Goal: Register for event/course

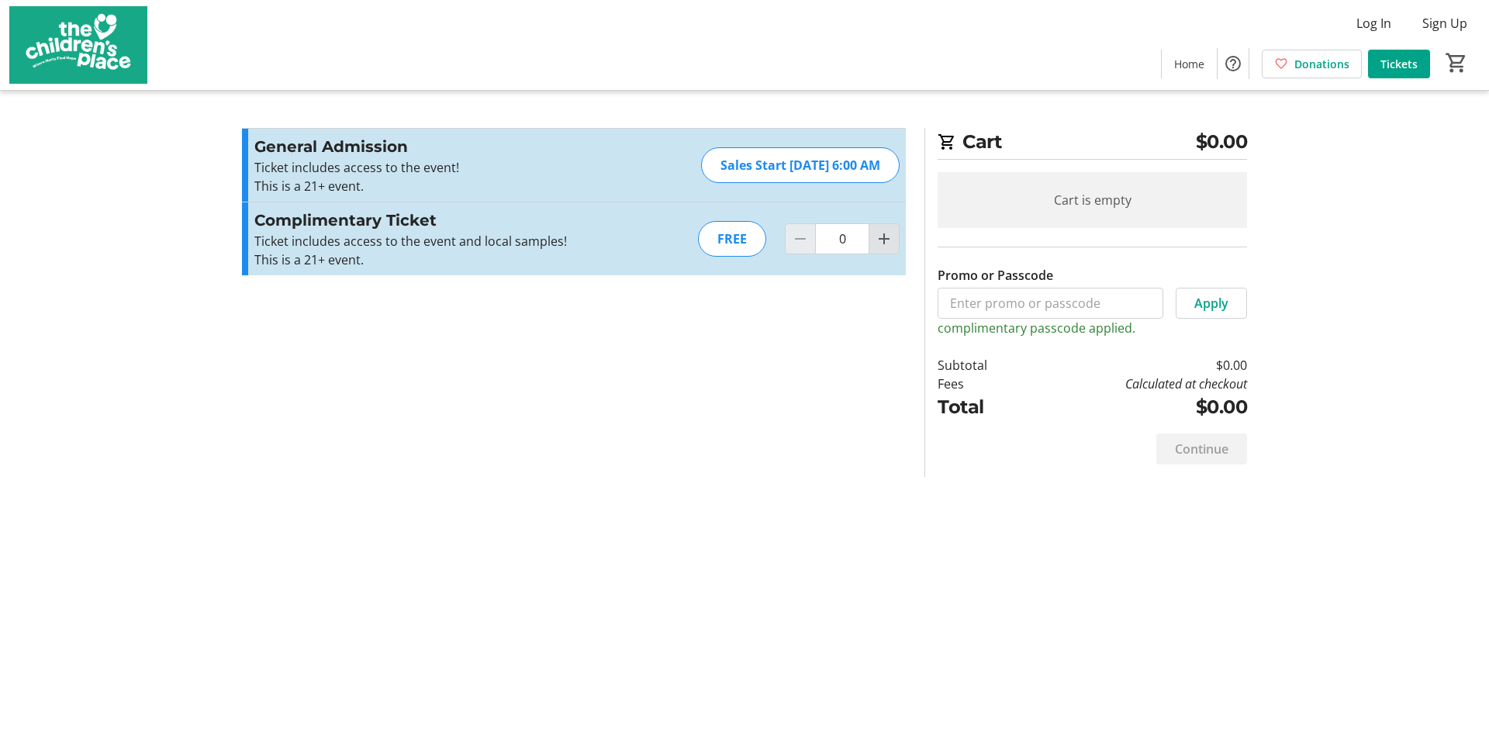
click at [882, 236] on mat-icon "Increment by one" at bounding box center [884, 239] width 19 height 19
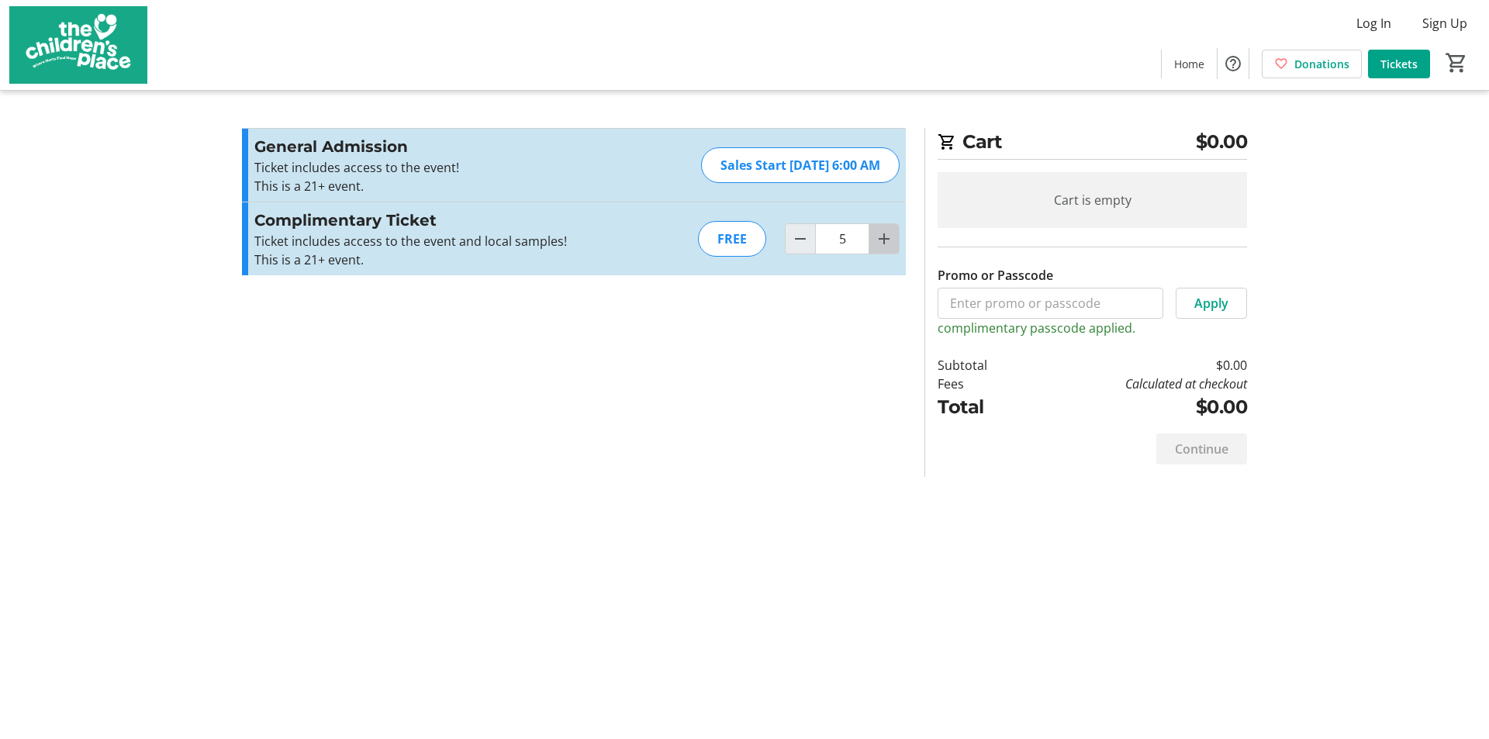
click at [882, 236] on mat-icon "Increment by one" at bounding box center [884, 239] width 19 height 19
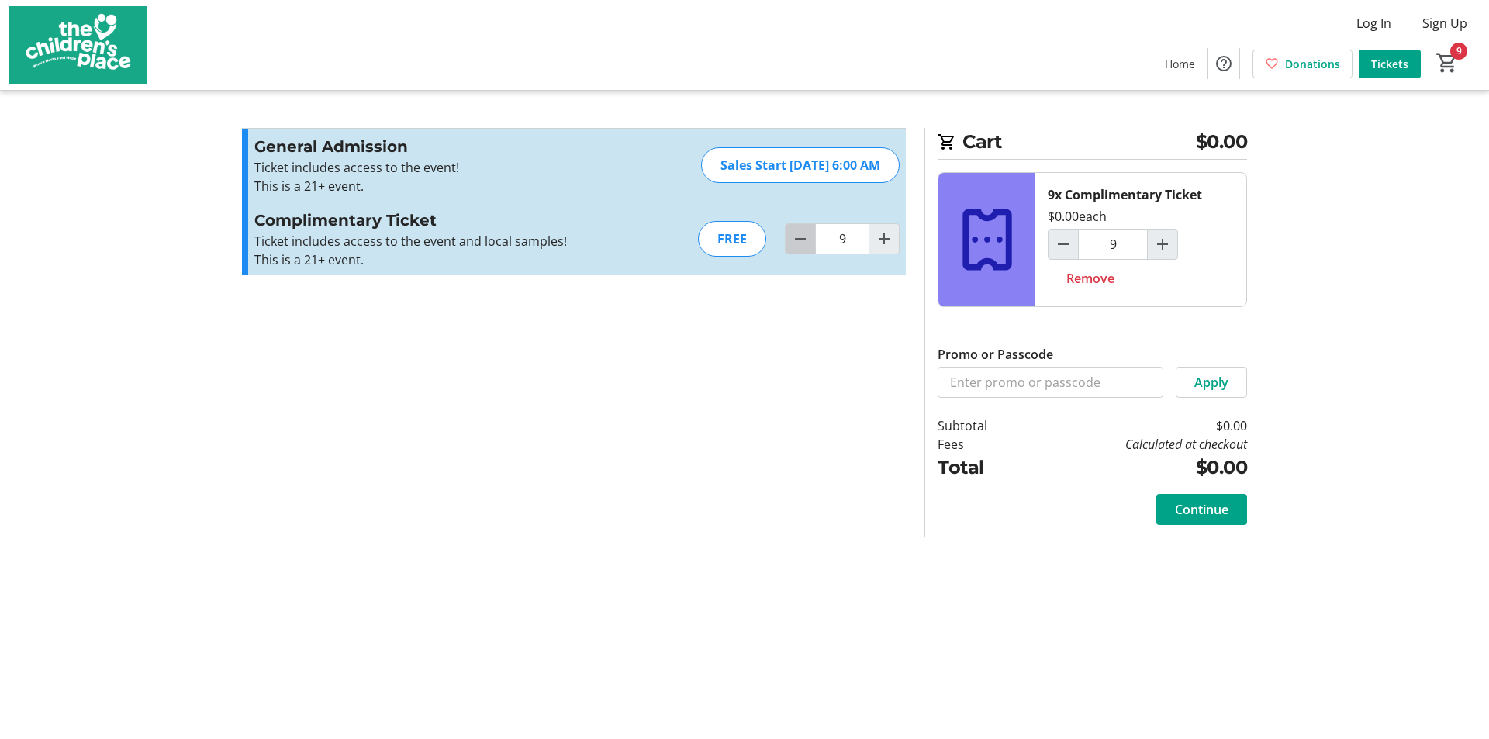
click at [807, 241] on mat-icon "Decrement by one" at bounding box center [800, 239] width 19 height 19
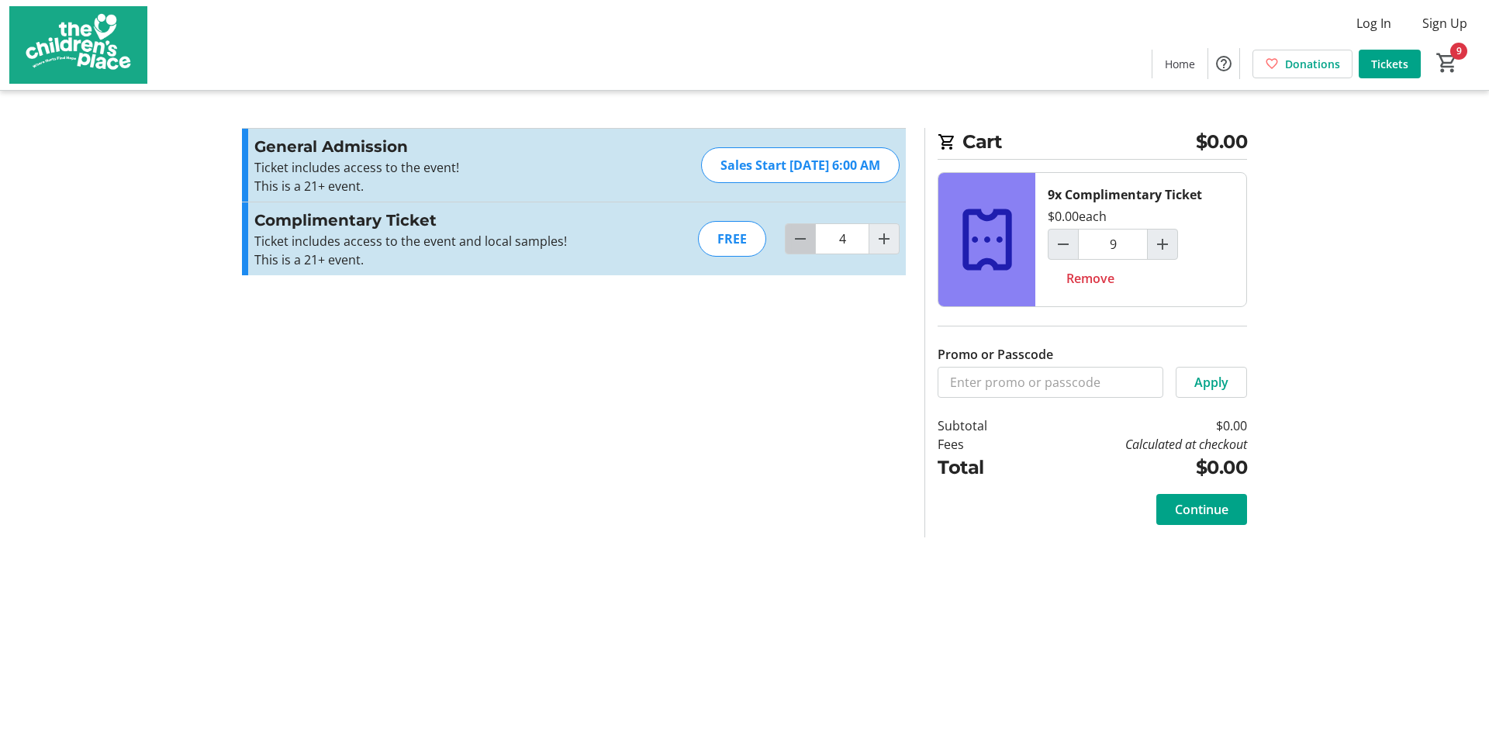
click at [807, 241] on mat-icon "Decrement by one" at bounding box center [800, 239] width 19 height 19
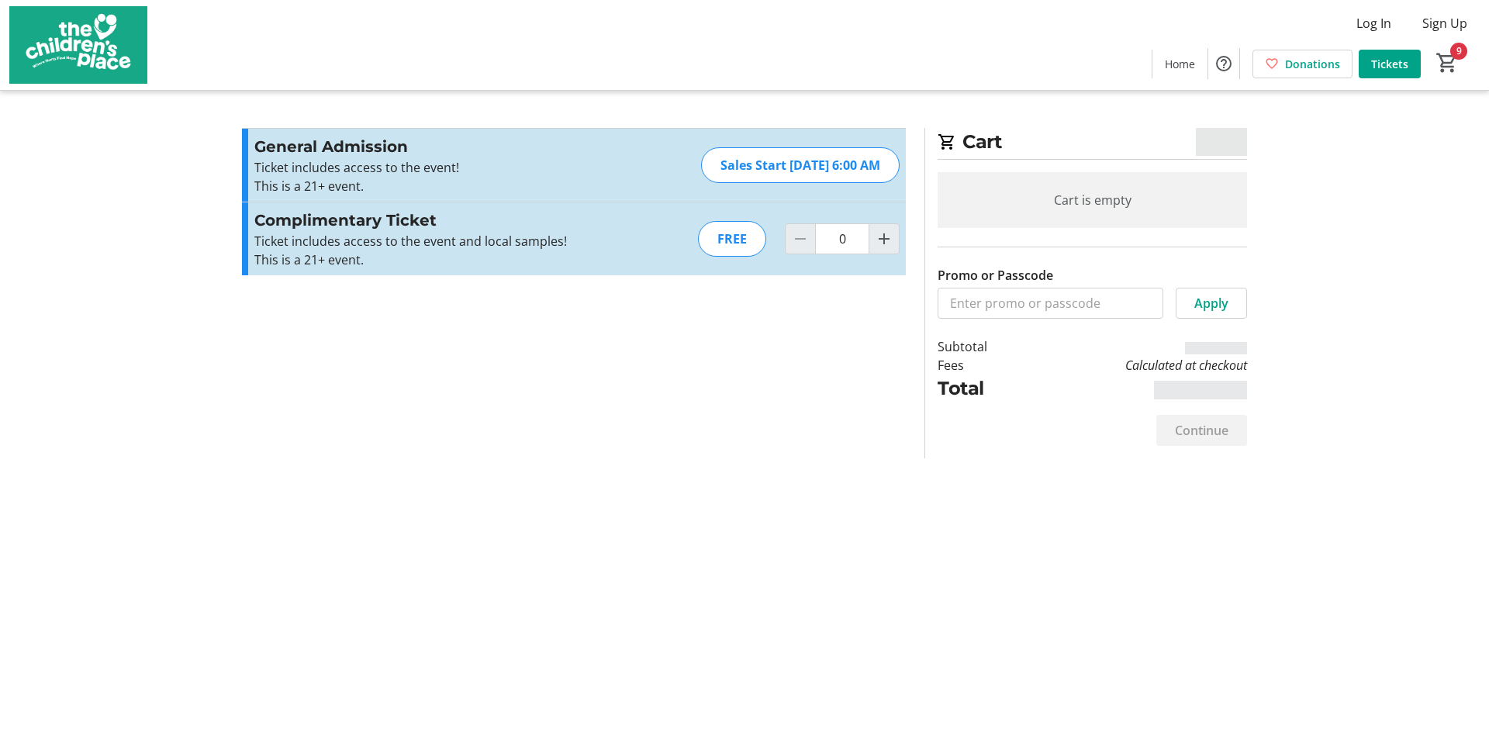
click at [807, 357] on section "Promo or Passcode Apply General Admission Ticket includes access to the event! …" at bounding box center [574, 293] width 682 height 330
click at [877, 243] on mat-icon "Increment by one" at bounding box center [884, 239] width 19 height 19
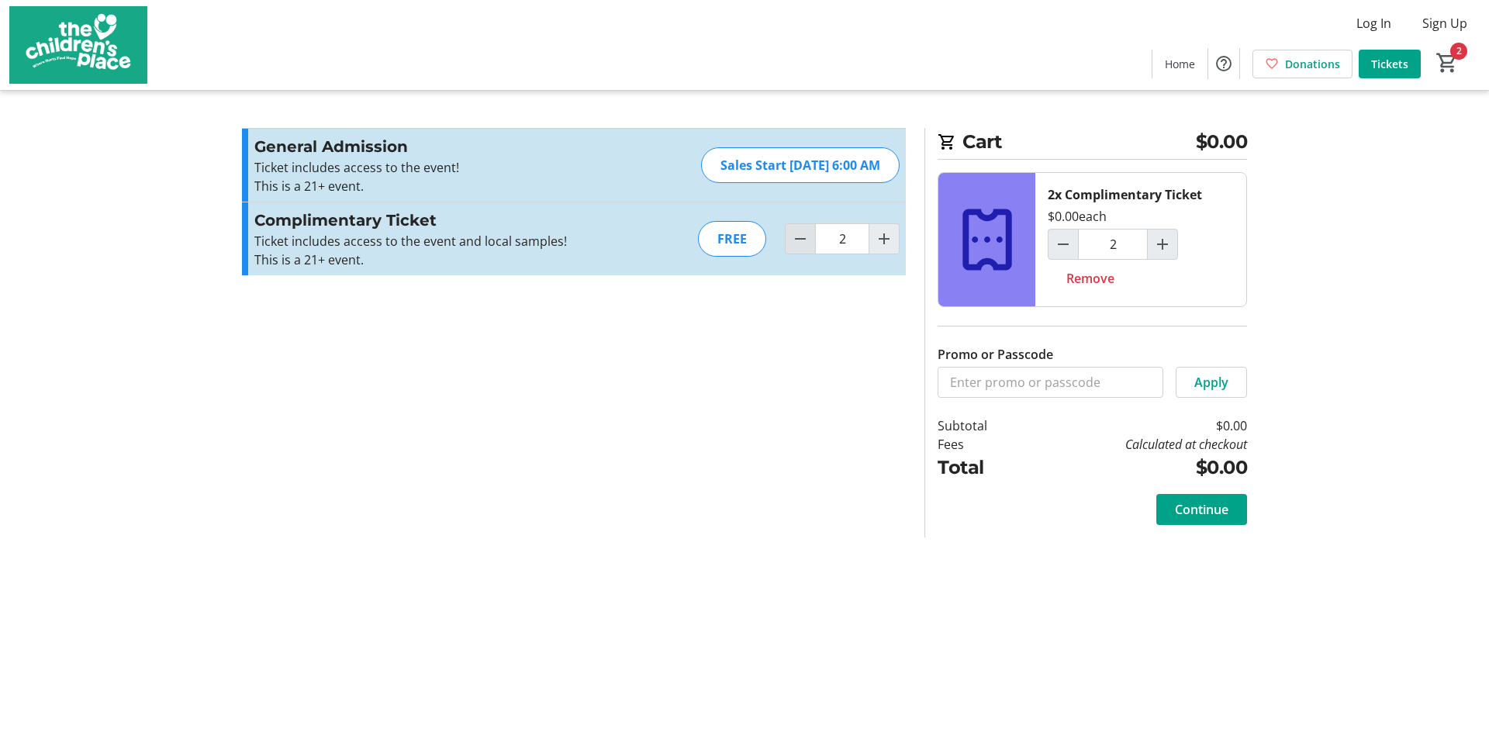
click at [794, 247] on mat-icon "Decrement by one" at bounding box center [800, 239] width 19 height 19
type input "0"
click at [866, 346] on section "Promo or Passcode Apply General Admission Ticket includes access to the event! …" at bounding box center [574, 332] width 682 height 409
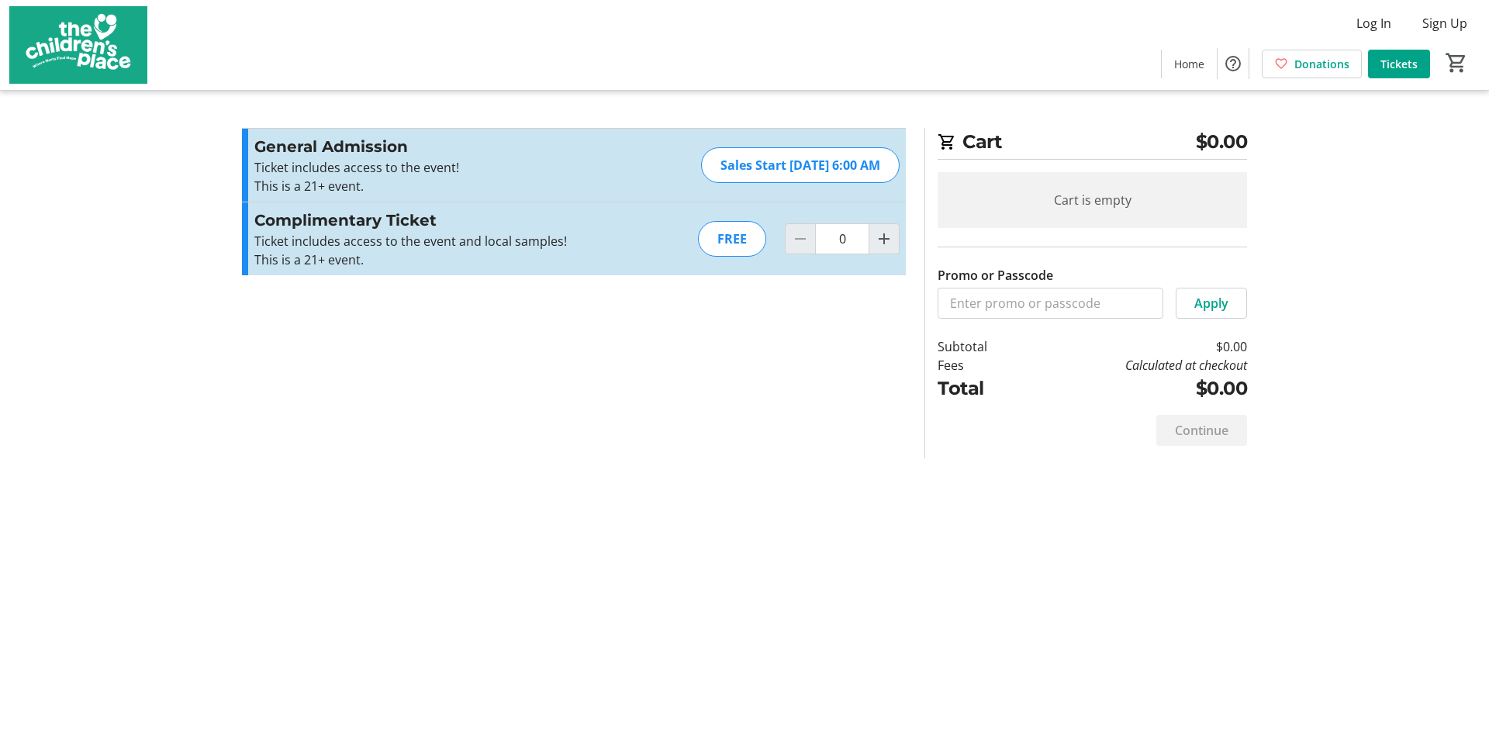
click at [1391, 323] on tr-checkout-feature-upsell-ui "Cart $0.00 Cart is empty Promo or Passcode Apply Subtotal $0.00 Fees Calculated…" at bounding box center [744, 369] width 1489 height 739
